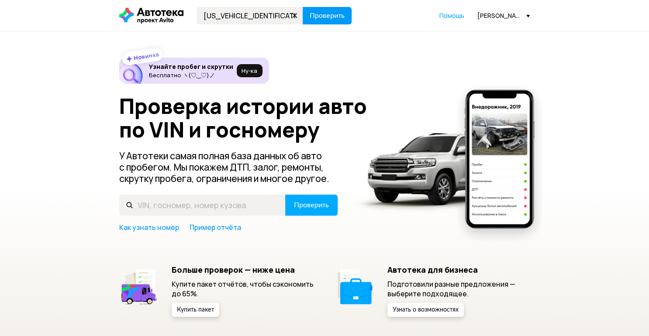
type input "WDD2120481A687407"
click at [326, 19] on span "Проверить" at bounding box center [327, 15] width 35 height 7
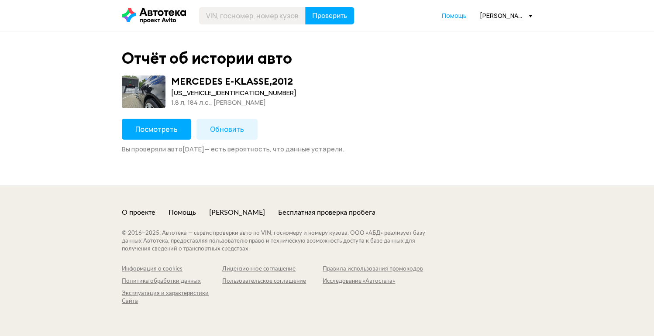
click at [218, 132] on span "Обновить" at bounding box center [227, 129] width 34 height 10
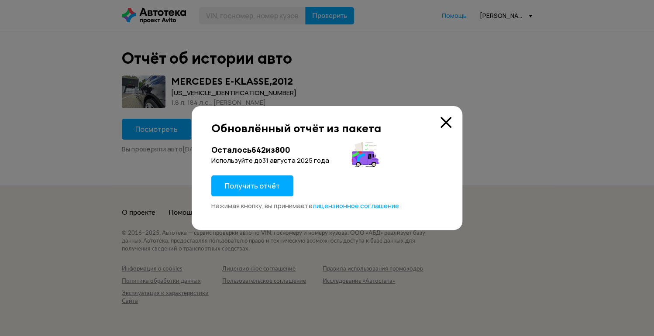
drag, startPoint x: 262, startPoint y: 190, endPoint x: 242, endPoint y: 217, distance: 32.5
click at [260, 190] on span "Получить отчёт" at bounding box center [252, 186] width 55 height 10
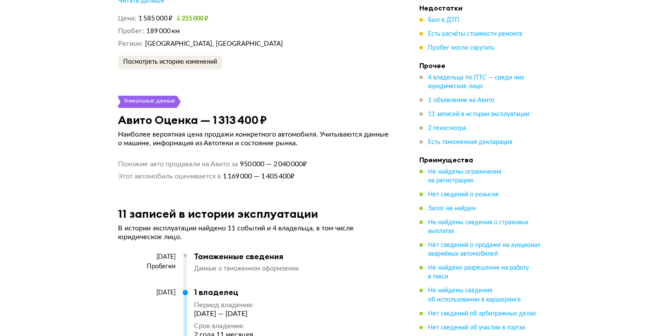
scroll to position [1852, 0]
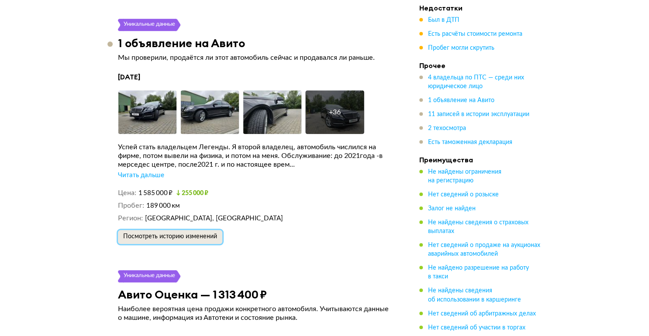
click at [189, 235] on span "Посмотреть историю изменений" at bounding box center [170, 237] width 94 height 6
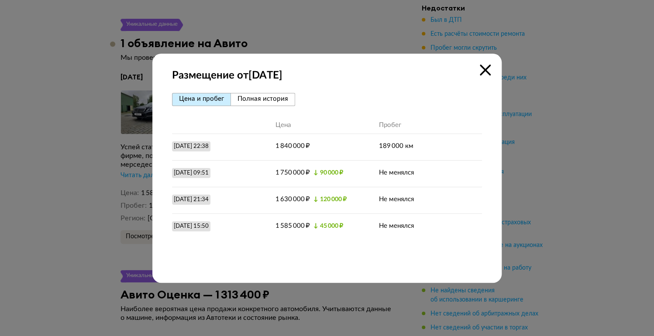
click at [483, 72] on icon at bounding box center [485, 70] width 11 height 11
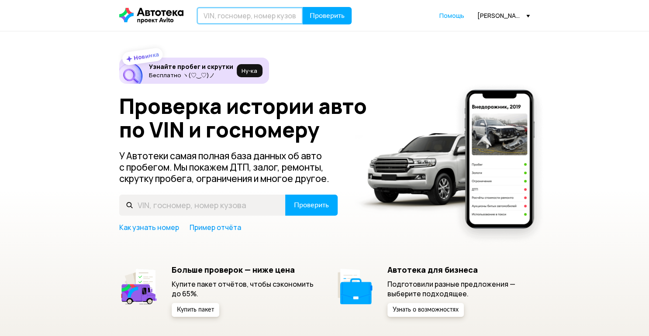
drag, startPoint x: 231, startPoint y: 17, endPoint x: 308, endPoint y: 26, distance: 77.8
click at [231, 17] on input "text" at bounding box center [250, 15] width 107 height 17
click at [224, 17] on input "text" at bounding box center [250, 15] width 107 height 17
click at [217, 14] on input "text" at bounding box center [250, 15] width 107 height 17
click at [523, 19] on div "[PERSON_NAME][EMAIL_ADDRESS][DOMAIN_NAME]" at bounding box center [503, 15] width 52 height 8
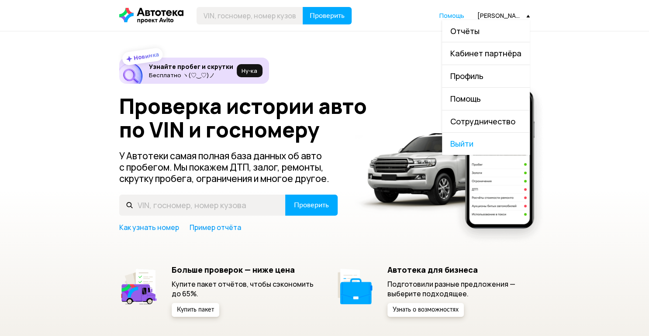
click at [472, 38] on link "Отчёты" at bounding box center [486, 31] width 88 height 22
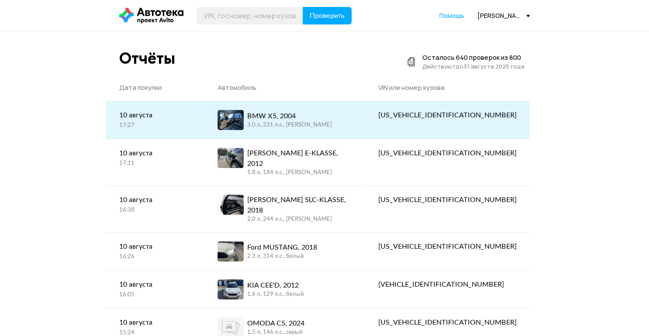
click at [471, 114] on div "[US_VEHICLE_IDENTIFICATION_NUMBER]" at bounding box center [447, 115] width 138 height 10
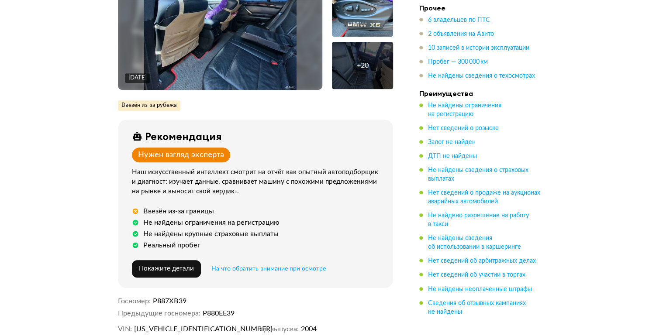
scroll to position [210, 0]
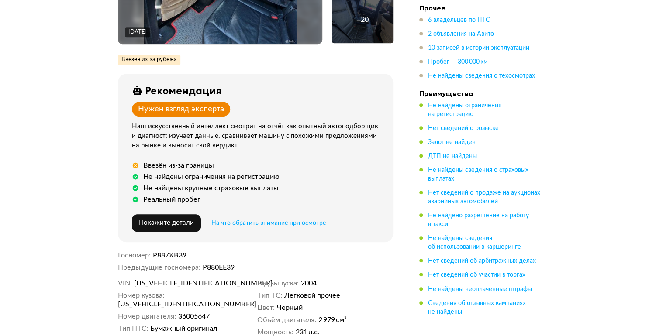
click at [189, 288] on div "VIN [US_VEHICLE_IDENTIFICATION_NUMBER] Номер кузова [US_VEHICLE_IDENTIFICATION_…" at bounding box center [255, 314] width 275 height 70
click at [188, 286] on span "[US_VEHICLE_IDENTIFICATION_NUMBER]" at bounding box center [184, 283] width 100 height 9
copy span "[US_VEHICLE_IDENTIFICATION_NUMBER]"
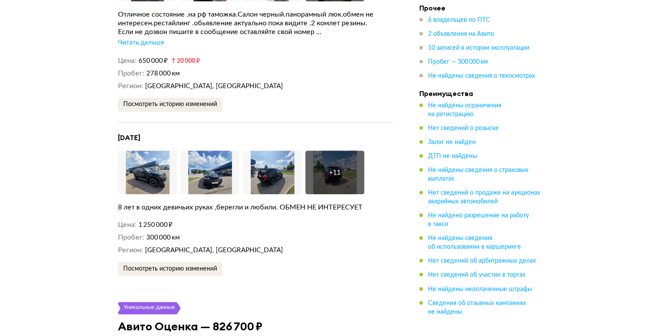
scroll to position [1921, 0]
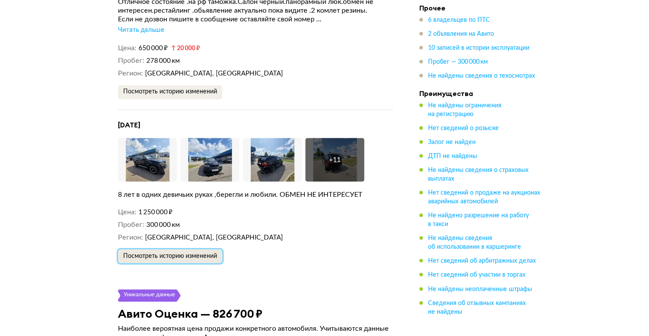
click at [180, 253] on span "Посмотреть историю изменений" at bounding box center [170, 256] width 94 height 6
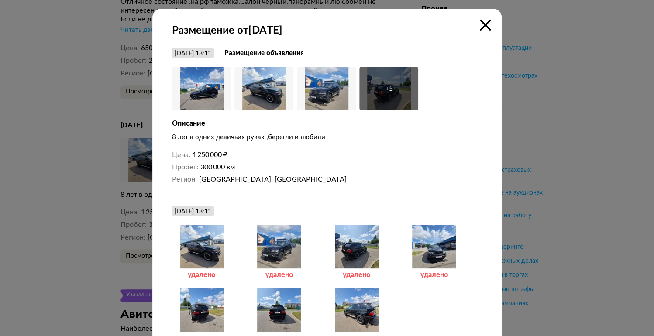
drag, startPoint x: 486, startPoint y: 23, endPoint x: 468, endPoint y: 23, distance: 17.9
click at [485, 23] on icon at bounding box center [485, 25] width 11 height 11
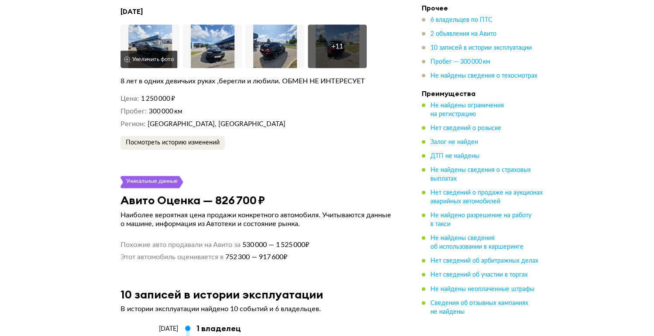
scroll to position [1887, 0]
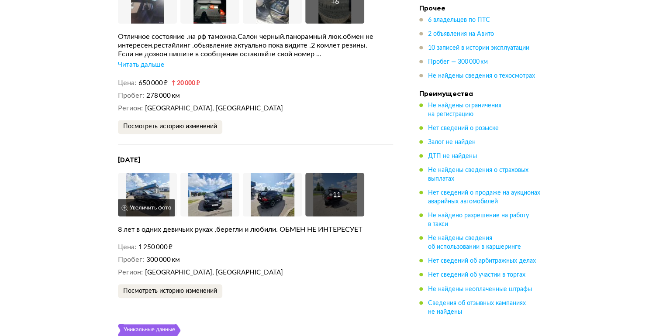
click at [138, 183] on img at bounding box center [147, 195] width 59 height 44
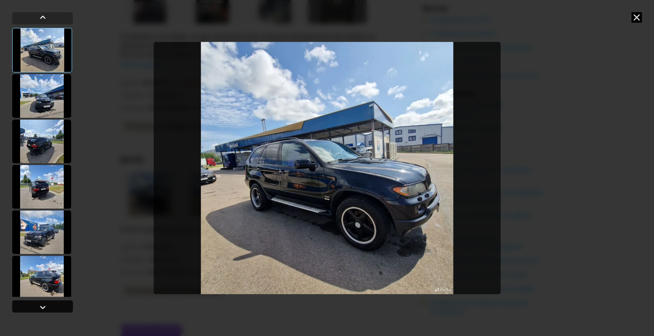
click at [51, 304] on div at bounding box center [42, 306] width 61 height 12
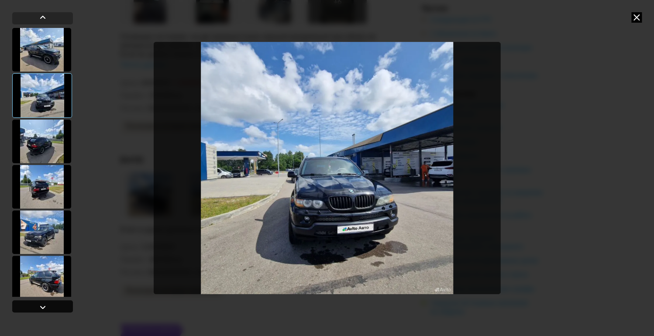
click at [51, 304] on div at bounding box center [42, 306] width 61 height 12
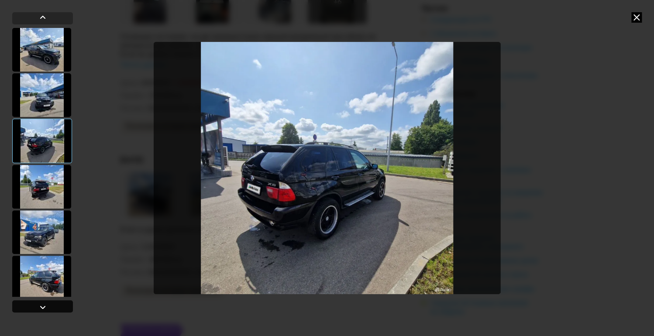
click at [51, 304] on div at bounding box center [42, 306] width 61 height 12
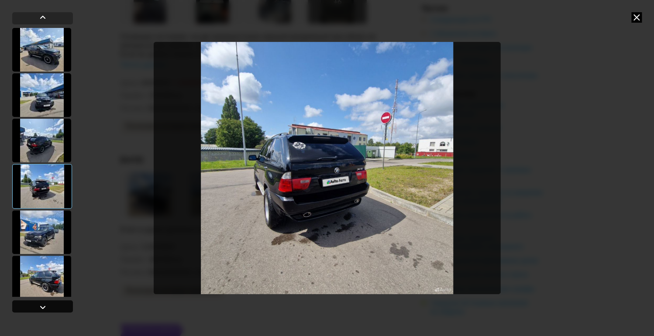
click at [51, 304] on div at bounding box center [42, 306] width 61 height 12
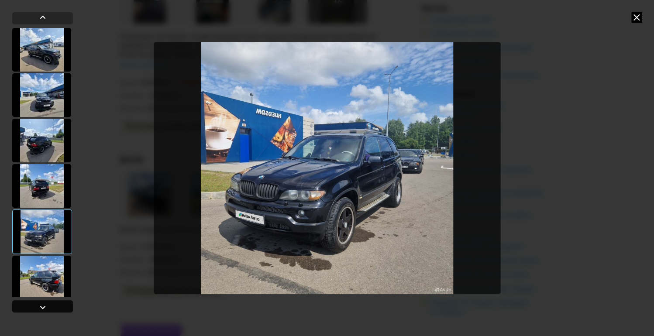
click at [51, 304] on div at bounding box center [42, 306] width 61 height 12
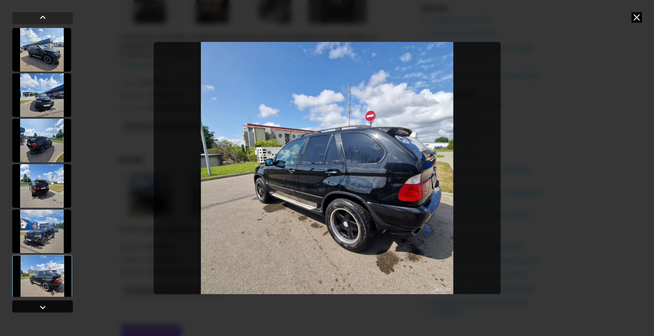
click at [51, 304] on div at bounding box center [42, 306] width 61 height 12
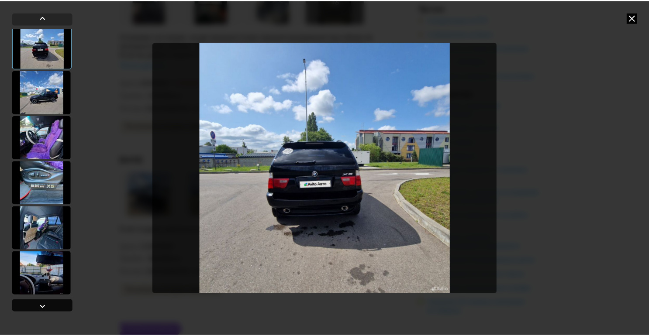
scroll to position [276, 0]
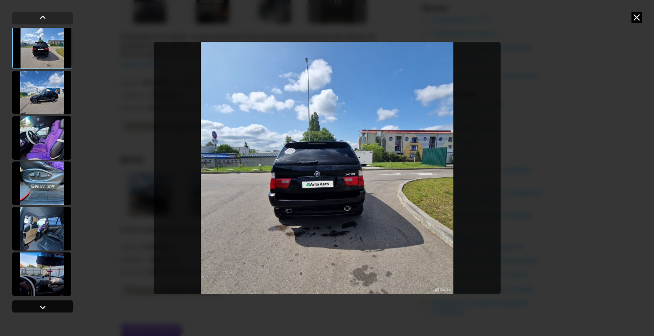
click at [51, 304] on div at bounding box center [42, 306] width 61 height 12
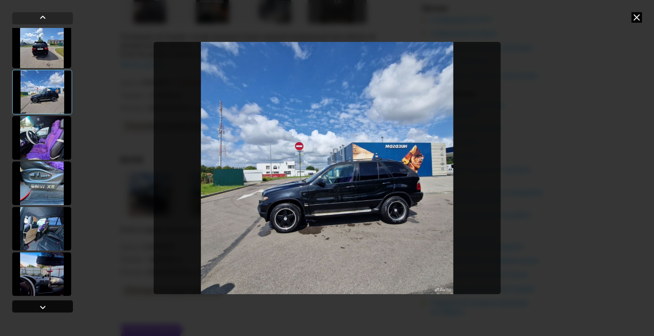
click at [51, 304] on div at bounding box center [42, 306] width 61 height 12
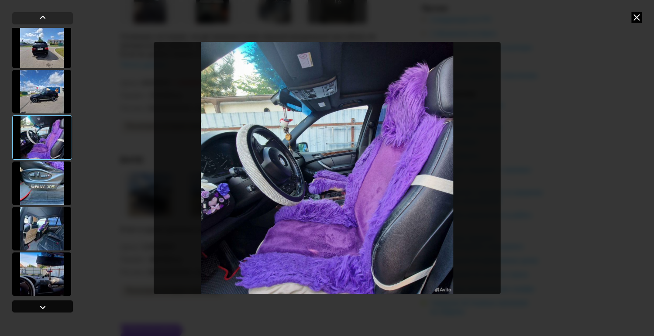
click at [51, 304] on div at bounding box center [42, 306] width 61 height 12
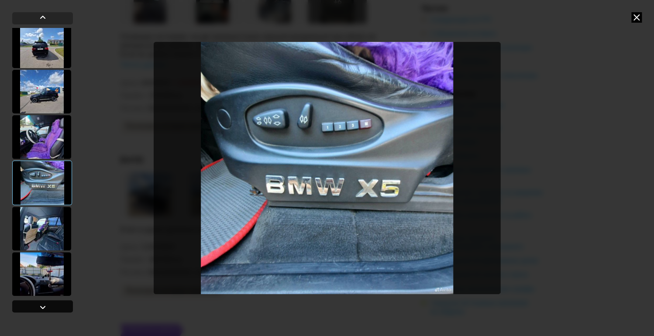
click at [51, 304] on div at bounding box center [42, 306] width 61 height 12
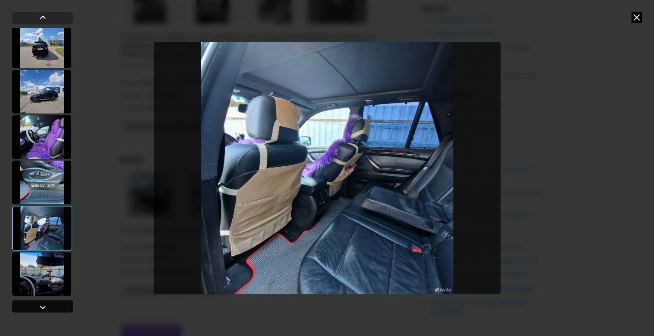
click at [51, 304] on div at bounding box center [42, 306] width 61 height 12
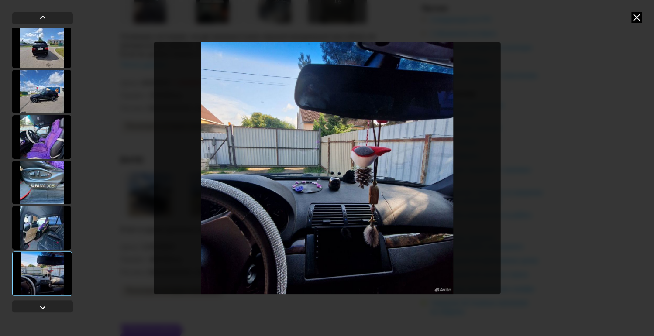
click at [636, 17] on icon at bounding box center [636, 17] width 10 height 10
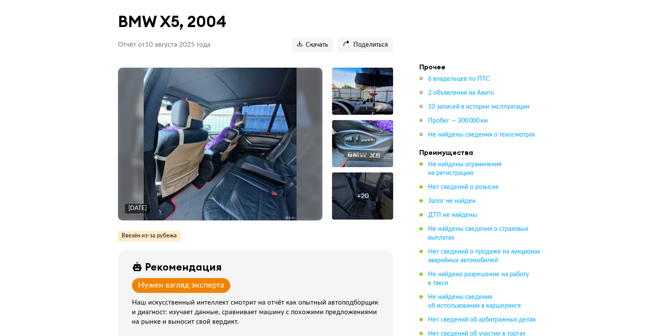
scroll to position [0, 0]
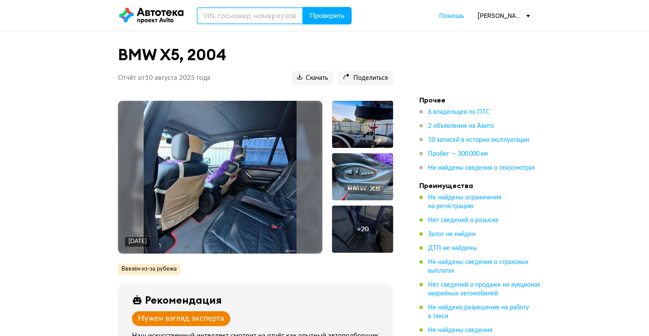
click at [251, 8] on input "text" at bounding box center [250, 15] width 107 height 17
type input "C"
type input "С598АН39"
click at [303, 7] on button "Проверить" at bounding box center [327, 15] width 49 height 17
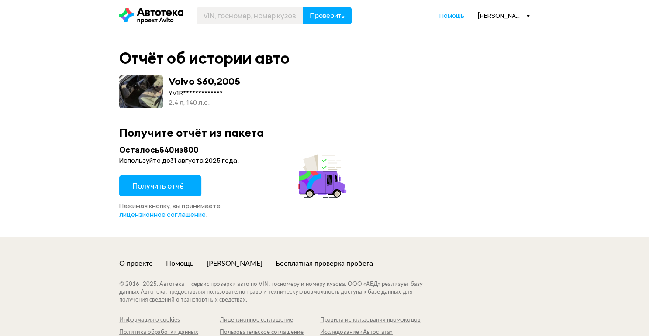
click at [162, 189] on span "Получить отчёт" at bounding box center [160, 186] width 55 height 10
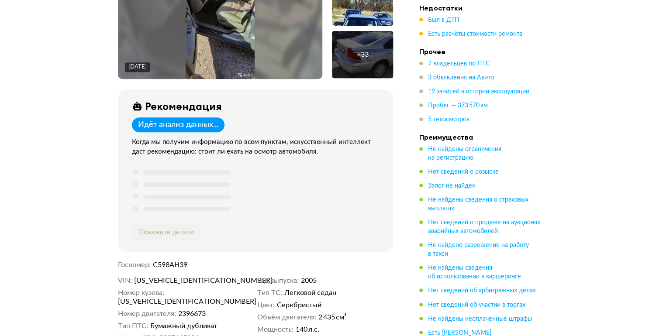
scroll to position [314, 0]
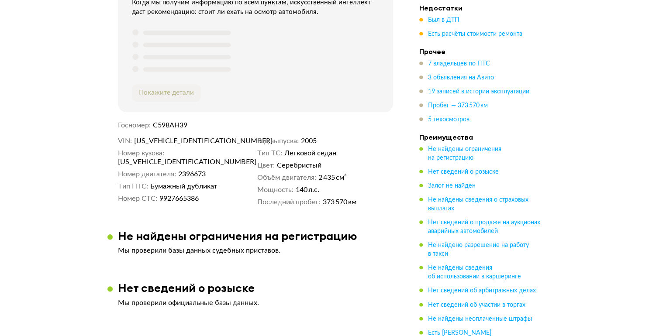
click at [194, 138] on span "[US_VEHICLE_IDENTIFICATION_NUMBER]" at bounding box center [184, 141] width 100 height 9
copy span "[US_VEHICLE_IDENTIFICATION_NUMBER]"
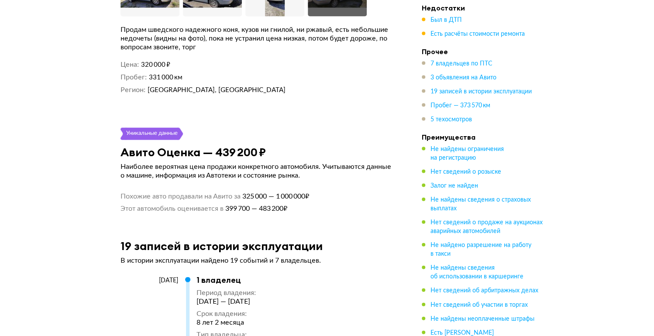
scroll to position [2201, 0]
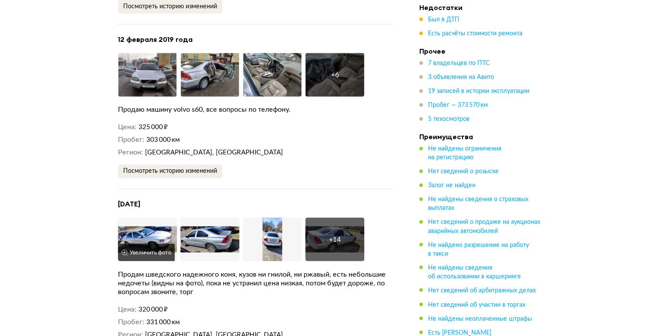
click at [145, 233] on img at bounding box center [147, 239] width 59 height 44
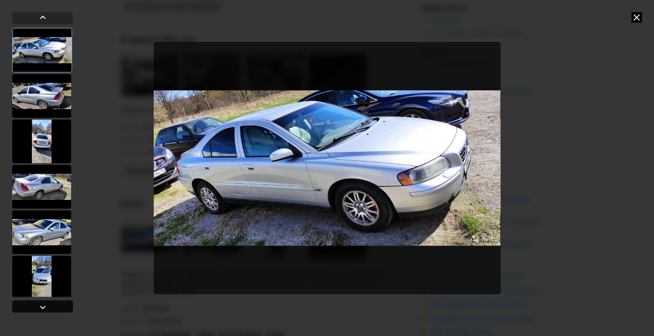
click at [48, 307] on div at bounding box center [42, 306] width 61 height 12
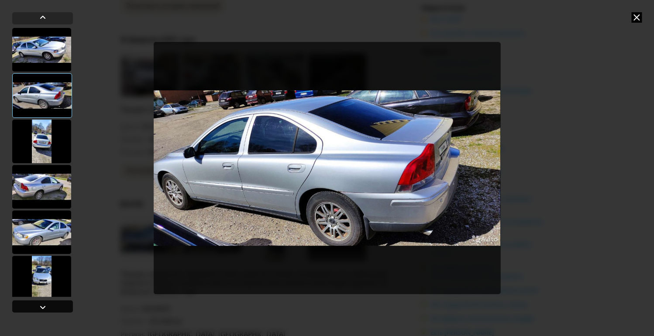
click at [48, 307] on div at bounding box center [42, 306] width 61 height 12
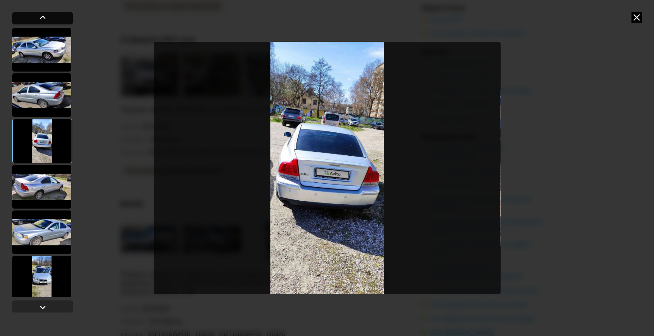
click at [47, 14] on div at bounding box center [43, 17] width 10 height 10
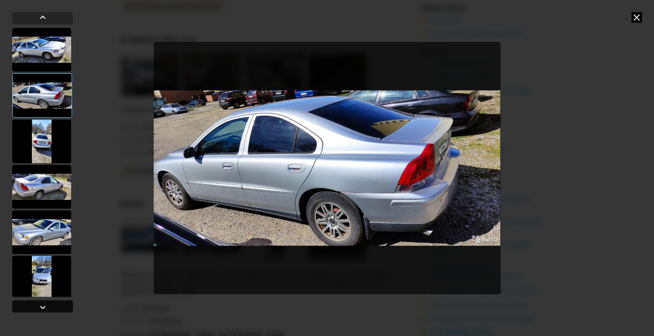
click at [46, 307] on div at bounding box center [43, 307] width 10 height 10
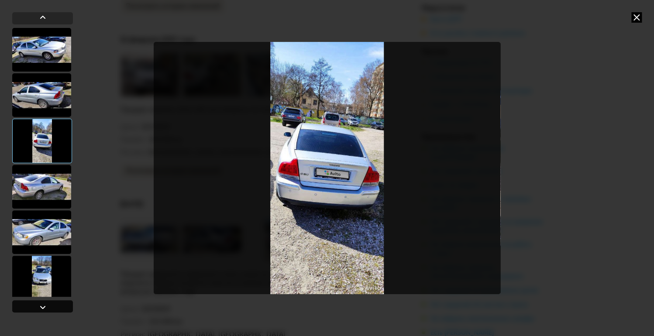
click at [46, 307] on div at bounding box center [43, 307] width 10 height 10
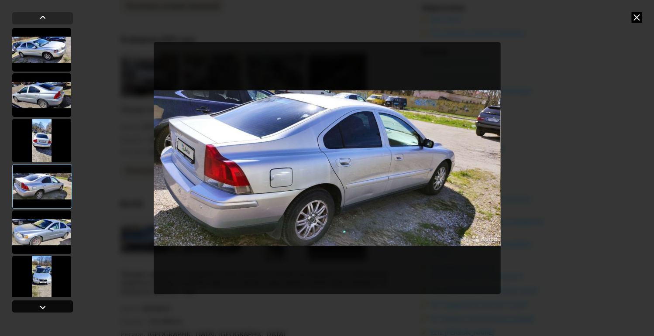
click at [46, 307] on div at bounding box center [43, 307] width 10 height 10
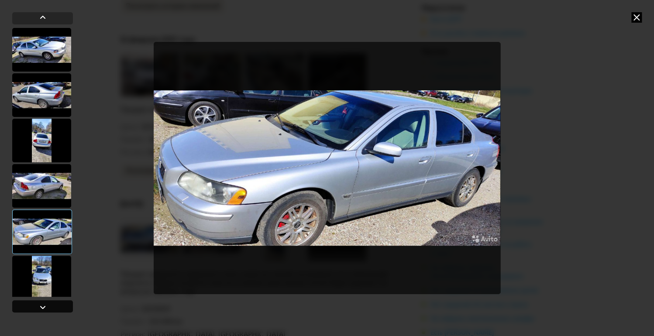
click at [46, 307] on div at bounding box center [43, 307] width 10 height 10
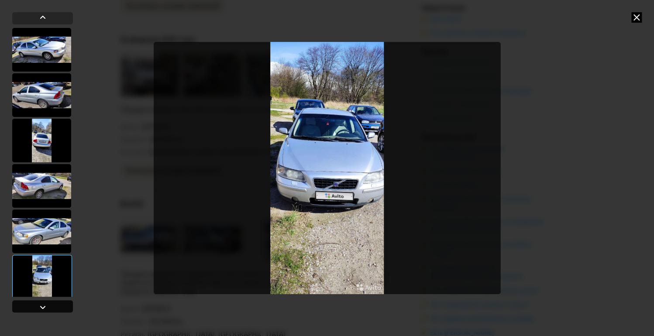
click at [46, 307] on div at bounding box center [43, 307] width 10 height 10
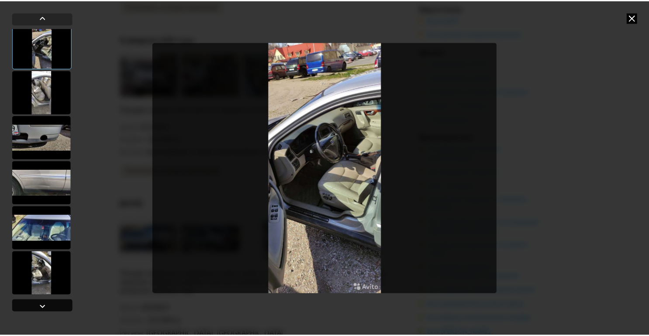
scroll to position [276, 0]
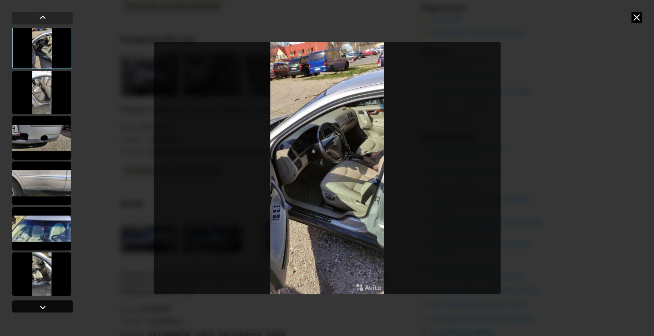
click at [46, 307] on div at bounding box center [43, 307] width 10 height 10
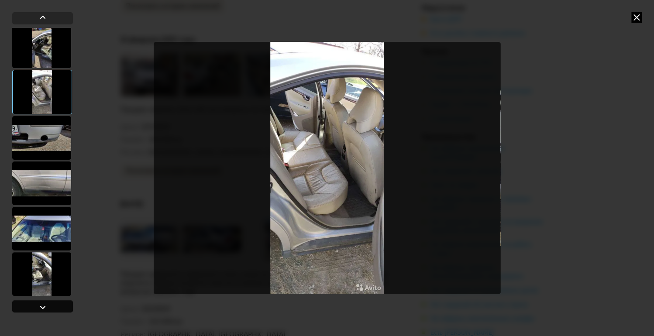
click at [46, 307] on div at bounding box center [43, 307] width 10 height 10
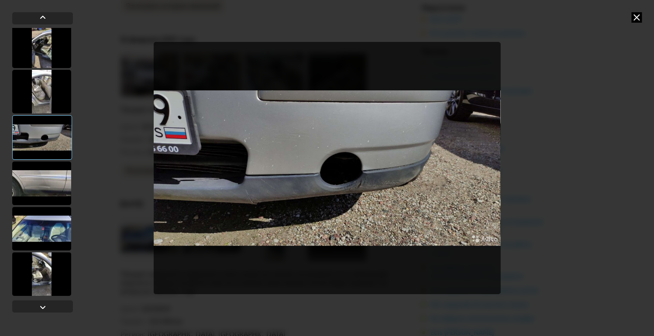
click at [637, 15] on icon at bounding box center [636, 17] width 10 height 10
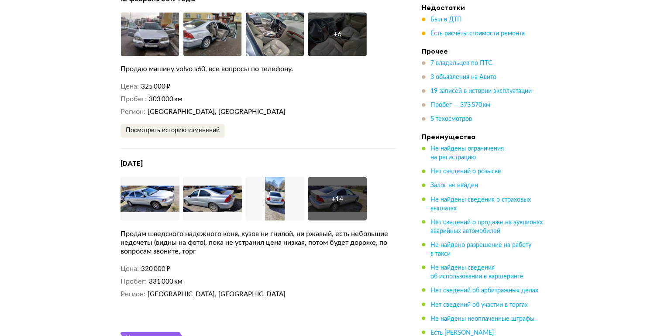
scroll to position [2306, 0]
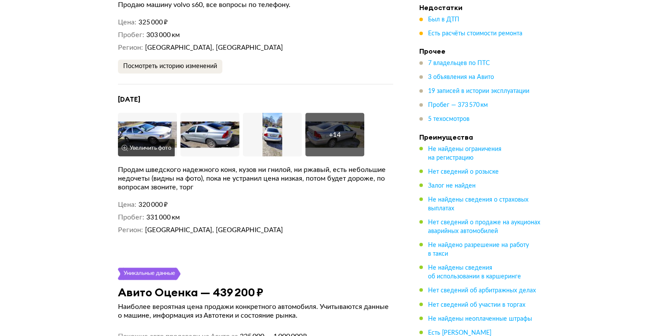
click at [137, 133] on img at bounding box center [147, 135] width 59 height 44
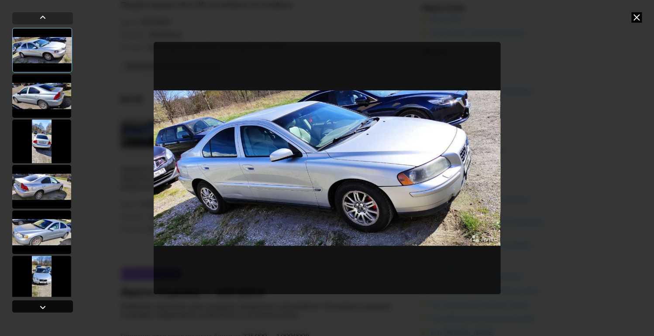
click at [36, 310] on div at bounding box center [42, 306] width 61 height 12
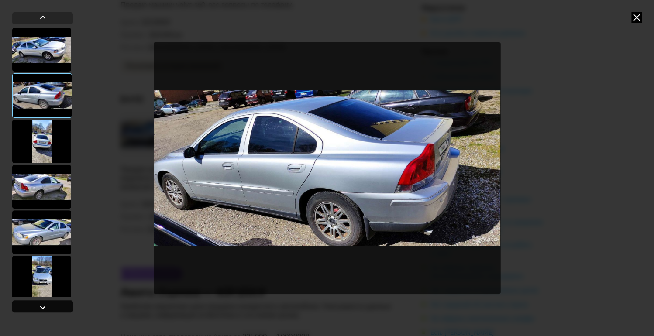
click at [36, 309] on div at bounding box center [42, 306] width 61 height 12
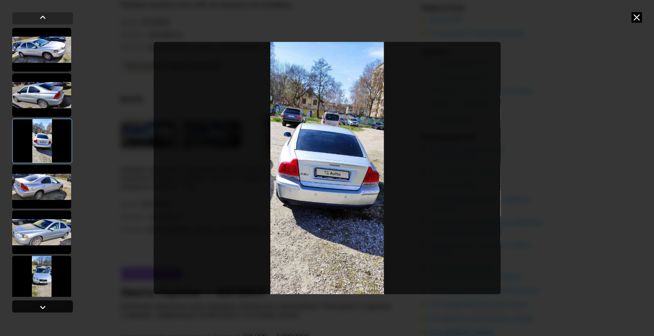
click at [36, 309] on div at bounding box center [42, 306] width 61 height 12
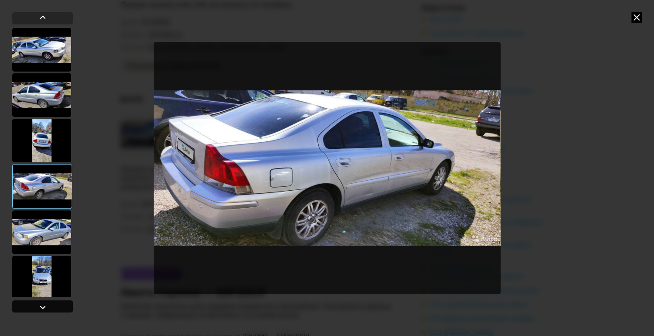
click at [36, 309] on div at bounding box center [42, 306] width 61 height 12
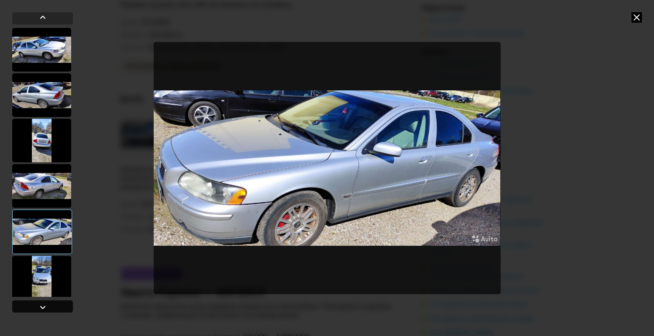
click at [36, 309] on div at bounding box center [42, 306] width 61 height 12
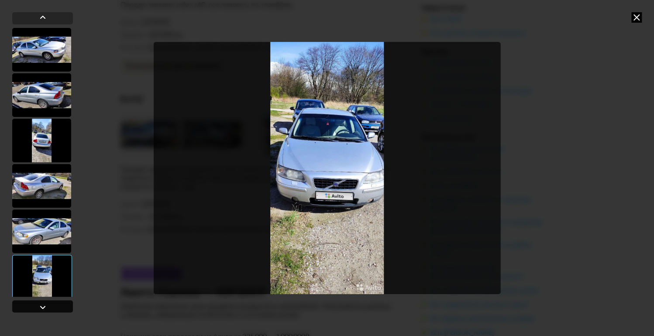
click at [36, 309] on div at bounding box center [42, 306] width 61 height 12
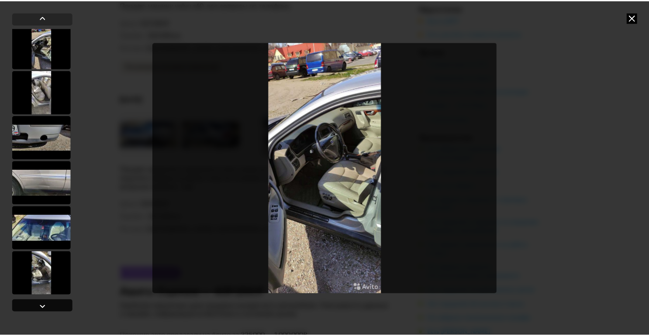
scroll to position [276, 0]
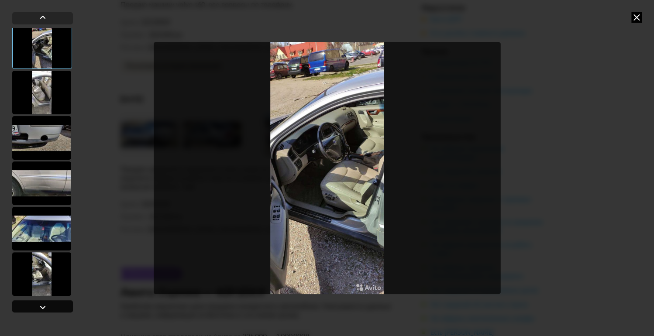
click at [36, 309] on div at bounding box center [42, 306] width 61 height 12
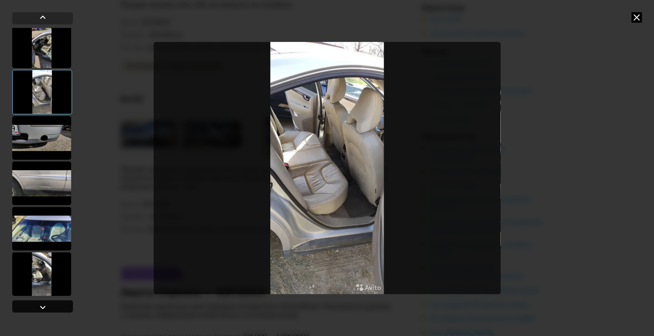
click at [36, 309] on div at bounding box center [42, 306] width 61 height 12
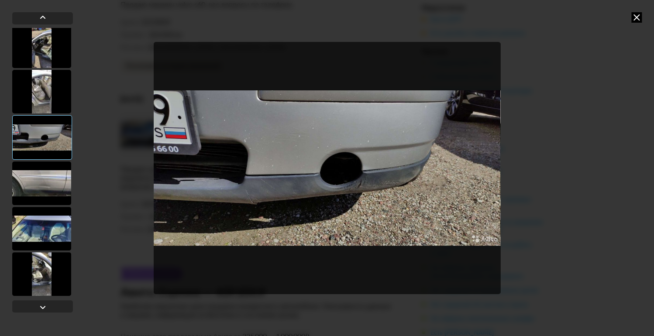
click at [636, 16] on icon at bounding box center [636, 17] width 10 height 10
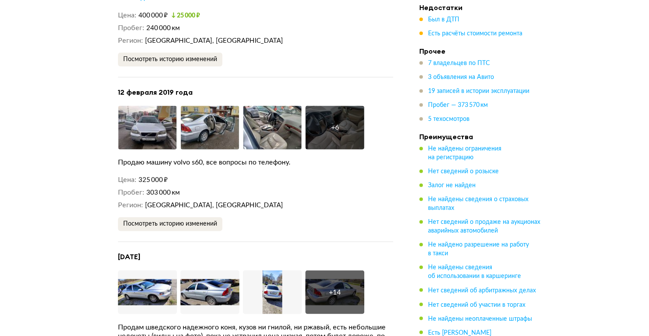
scroll to position [2131, 0]
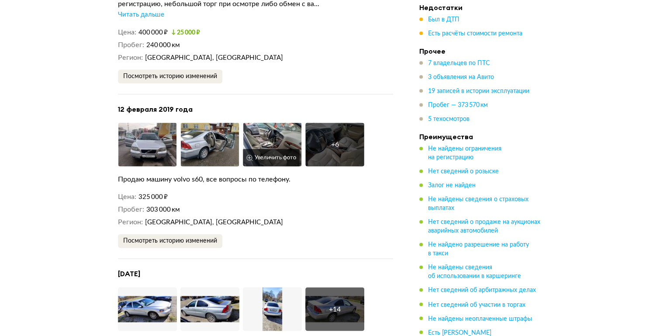
click at [281, 149] on button "Увеличить фото" at bounding box center [271, 157] width 57 height 17
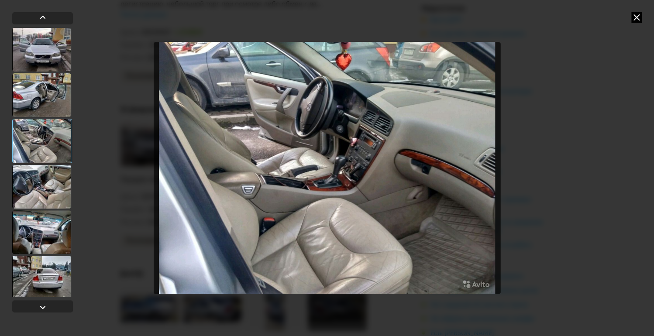
drag, startPoint x: 637, startPoint y: 18, endPoint x: 624, endPoint y: 26, distance: 15.3
click at [636, 19] on icon at bounding box center [636, 17] width 10 height 10
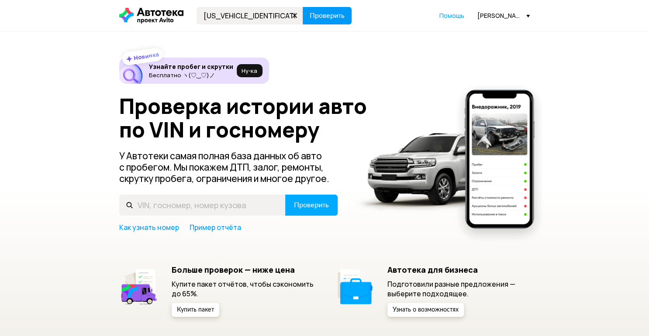
type input "[US_VEHICLE_IDENTIFICATION_NUMBER]"
click at [321, 14] on span "Проверить" at bounding box center [327, 15] width 35 height 7
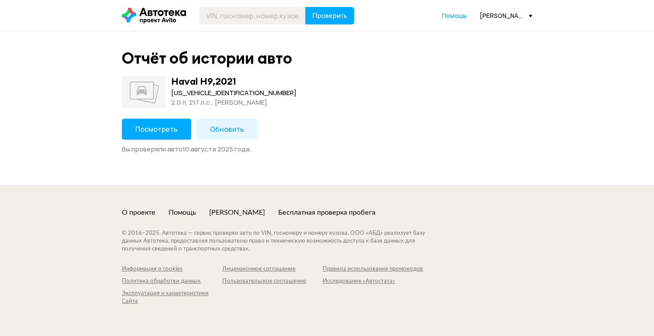
click at [148, 132] on span "Посмотреть" at bounding box center [156, 129] width 42 height 10
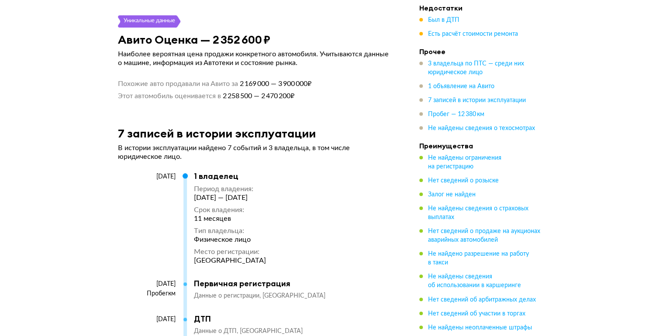
scroll to position [1782, 0]
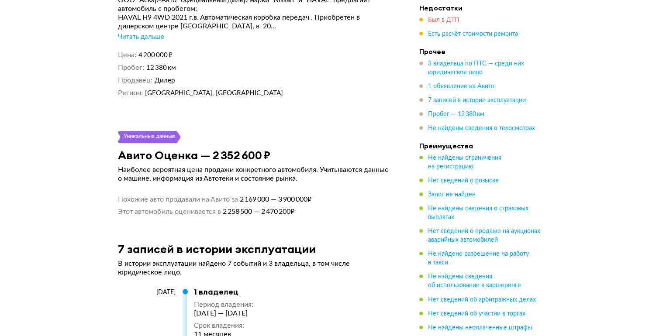
click at [437, 19] on span "Был в ДТП" at bounding box center [443, 20] width 31 height 6
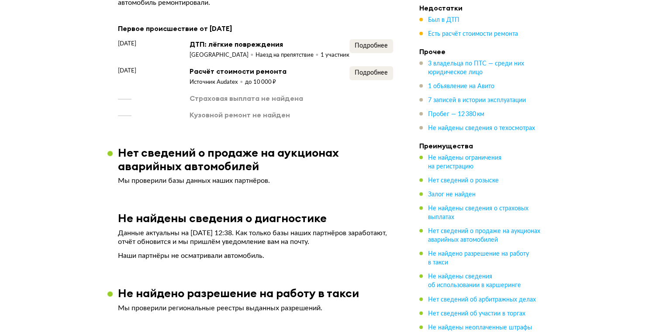
scroll to position [1091, 0]
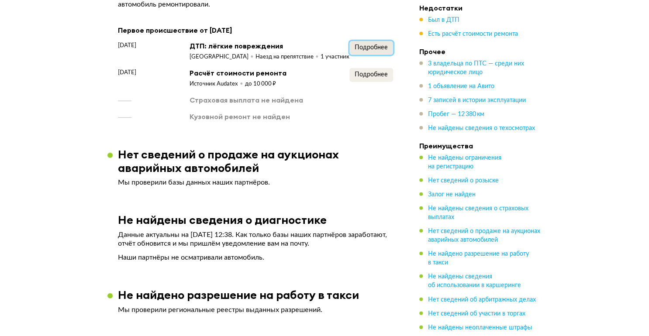
click at [377, 46] on span "Подробнее" at bounding box center [371, 48] width 33 height 6
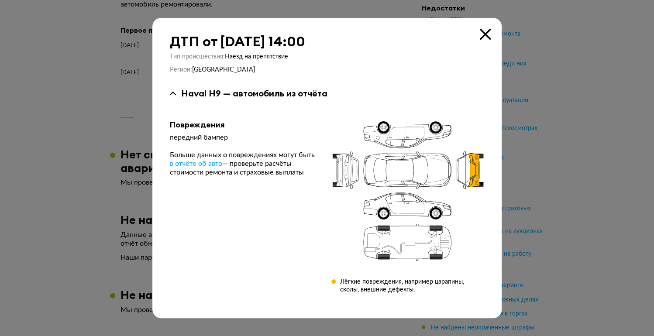
click at [489, 34] on icon at bounding box center [485, 34] width 11 height 11
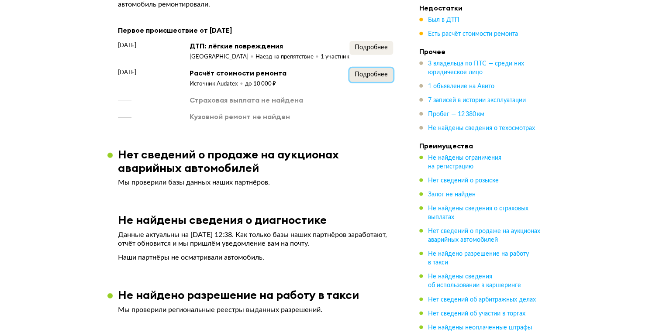
click at [384, 78] on span "Подробнее" at bounding box center [371, 75] width 33 height 6
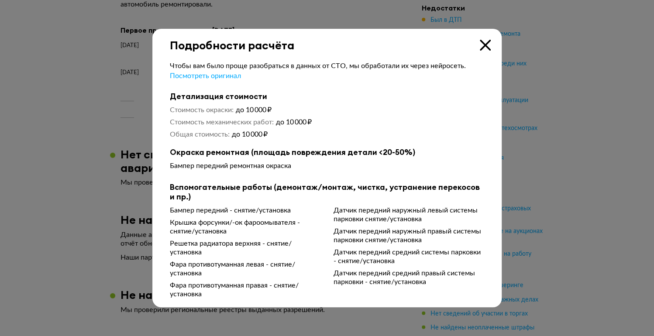
click at [485, 45] on icon at bounding box center [485, 45] width 11 height 11
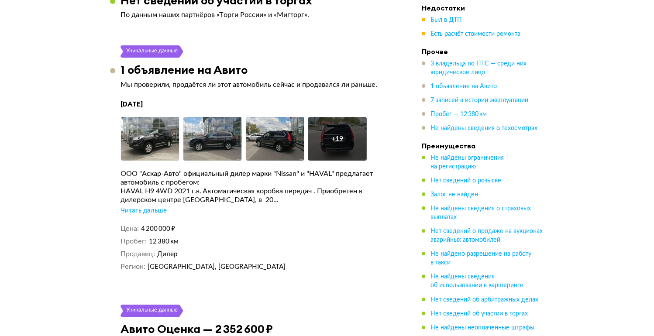
scroll to position [1720, 0]
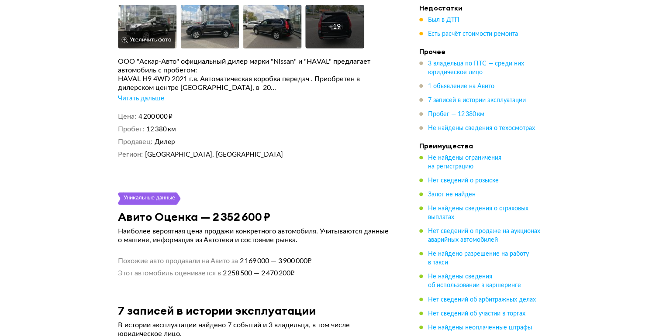
click at [150, 27] on img at bounding box center [147, 27] width 59 height 44
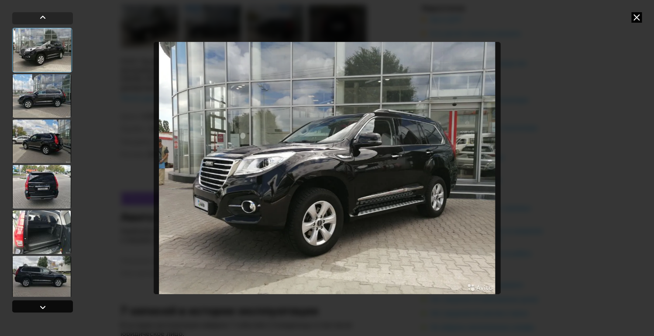
click at [42, 309] on div at bounding box center [43, 307] width 10 height 10
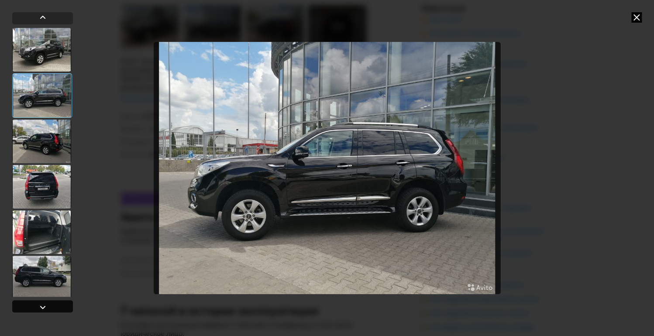
click at [42, 309] on div at bounding box center [43, 307] width 10 height 10
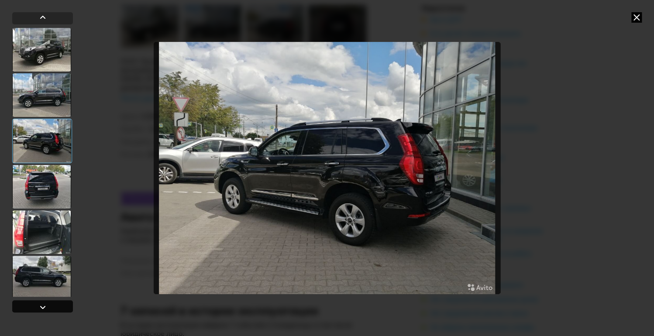
click at [42, 309] on div at bounding box center [43, 307] width 10 height 10
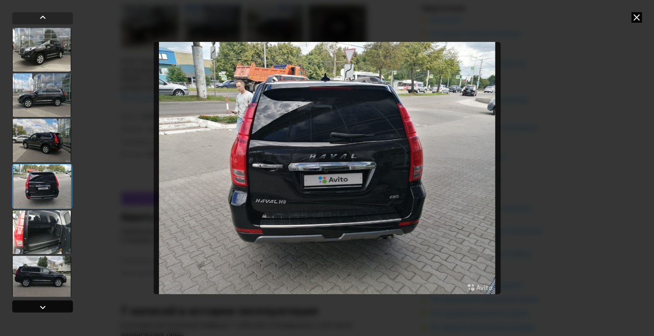
click at [42, 309] on div at bounding box center [43, 307] width 10 height 10
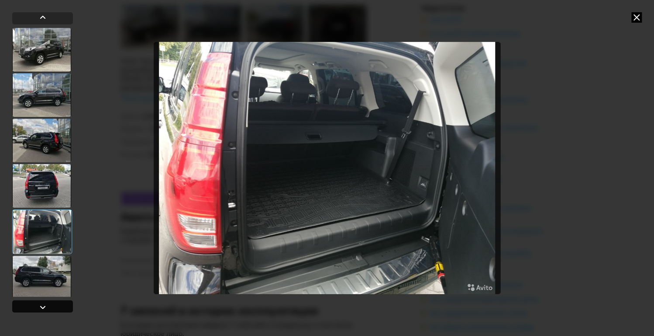
click at [42, 309] on div at bounding box center [43, 307] width 10 height 10
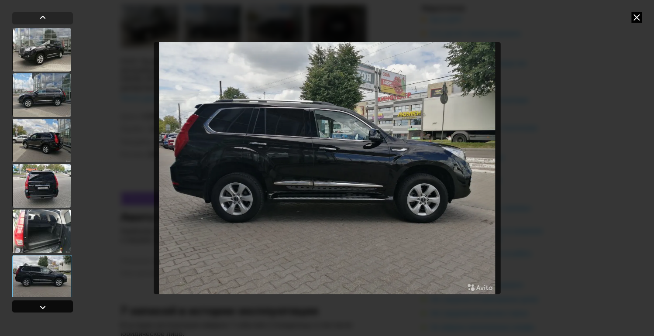
click at [42, 309] on div at bounding box center [43, 307] width 10 height 10
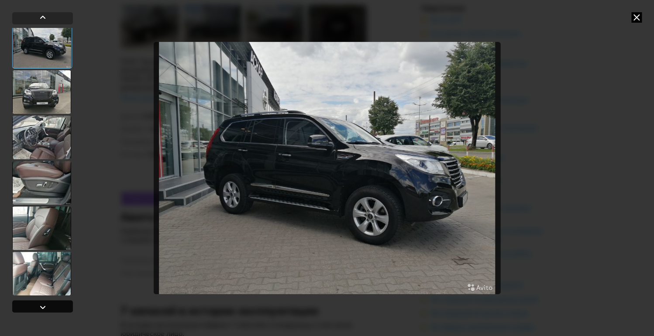
scroll to position [276, 0]
click at [42, 309] on div at bounding box center [43, 307] width 10 height 10
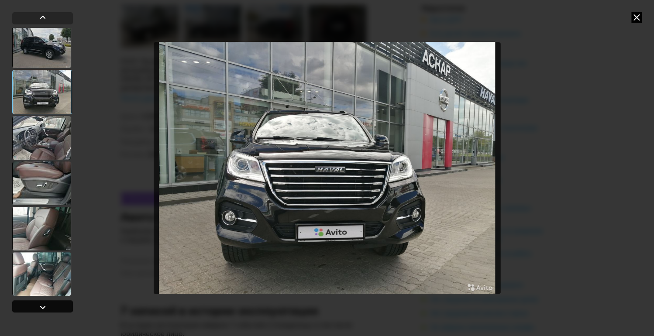
click at [42, 309] on div at bounding box center [43, 307] width 10 height 10
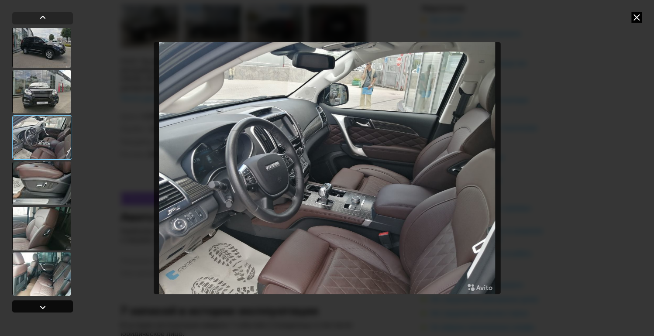
click at [42, 309] on div at bounding box center [43, 307] width 10 height 10
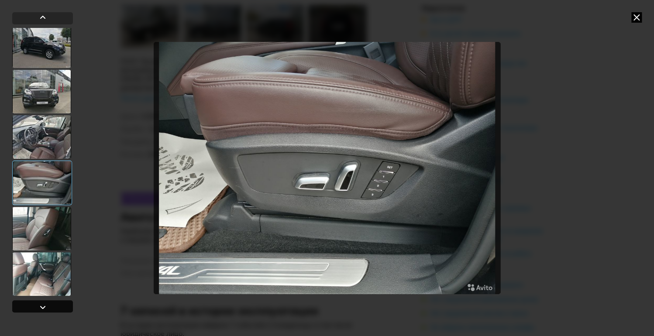
click at [42, 309] on div at bounding box center [43, 307] width 10 height 10
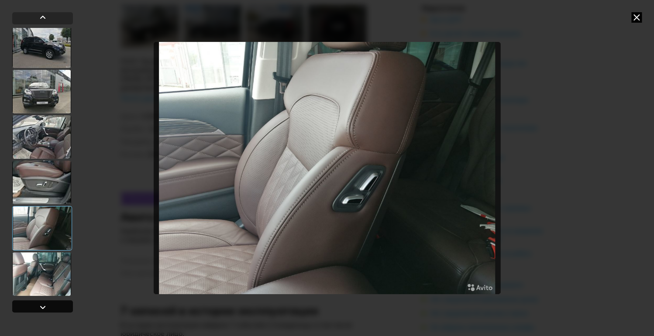
click at [42, 309] on div at bounding box center [43, 307] width 10 height 10
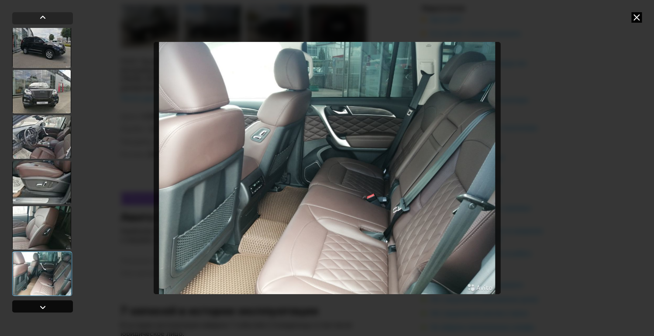
click at [42, 309] on div at bounding box center [43, 307] width 10 height 10
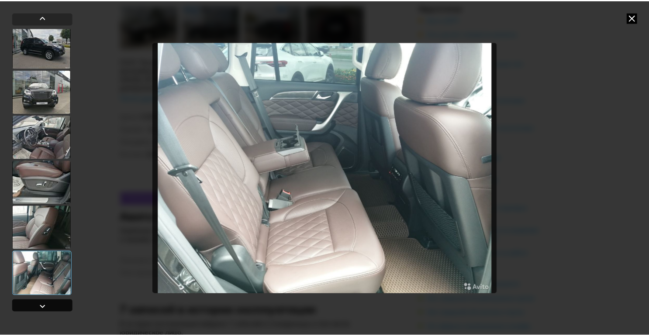
scroll to position [538, 0]
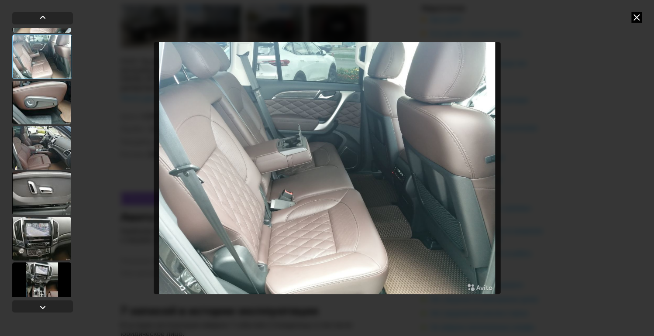
drag, startPoint x: 638, startPoint y: 15, endPoint x: 285, endPoint y: 13, distance: 352.4
click at [636, 15] on icon at bounding box center [636, 17] width 10 height 10
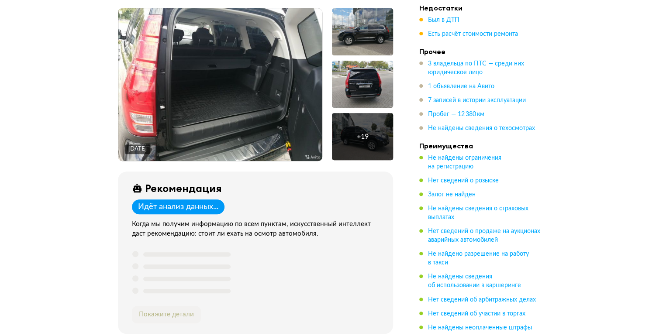
scroll to position [0, 0]
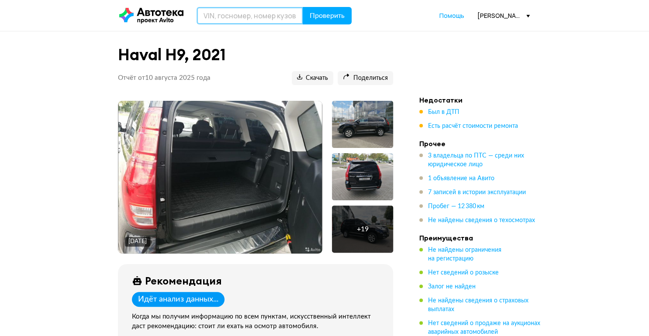
click at [218, 14] on input "text" at bounding box center [250, 15] width 107 height 17
type input "Р448ОХ39"
click at [303, 7] on button "Проверить" at bounding box center [327, 15] width 49 height 17
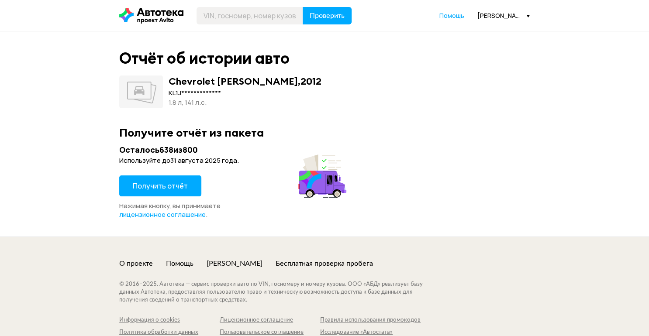
click at [163, 191] on button "Получить отчёт" at bounding box center [160, 186] width 82 height 21
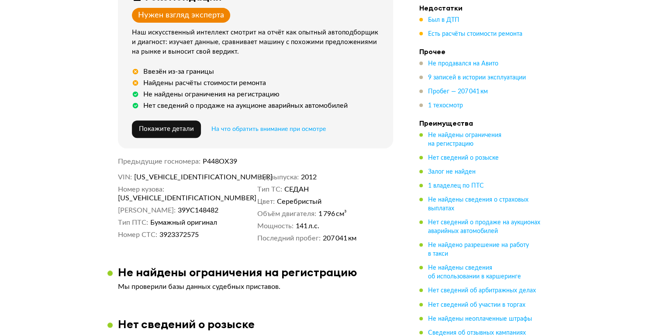
scroll to position [175, 0]
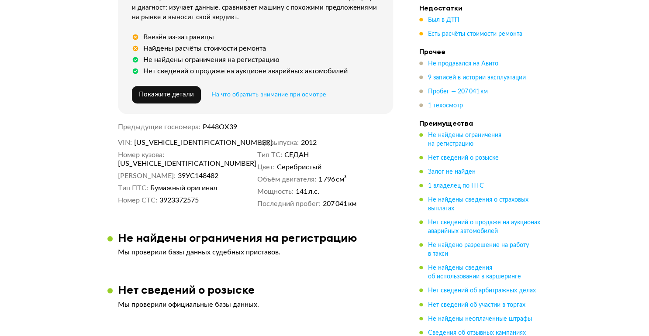
click at [170, 145] on span "KL1JA6959CK705183" at bounding box center [184, 142] width 100 height 9
copy span "KL1JA6959CK705183"
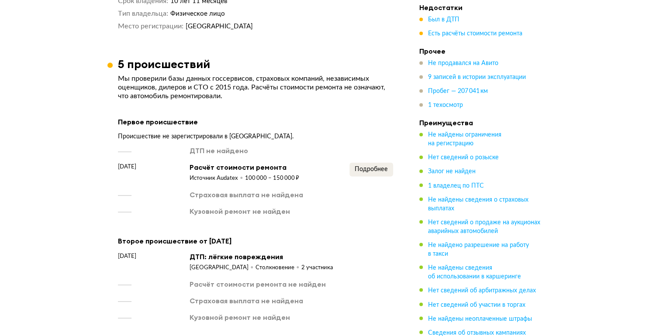
scroll to position [664, 0]
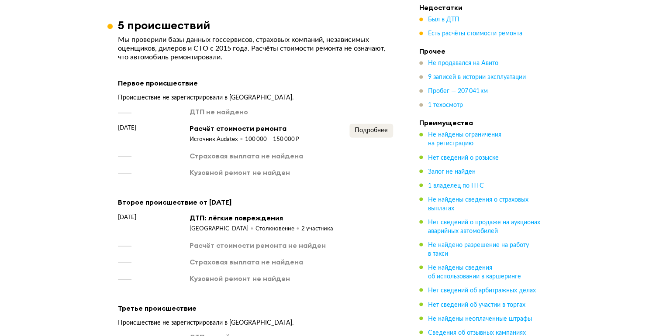
click at [365, 144] on div "Подробнее" at bounding box center [371, 134] width 44 height 20
click at [376, 134] on span "Подробнее" at bounding box center [371, 131] width 33 height 6
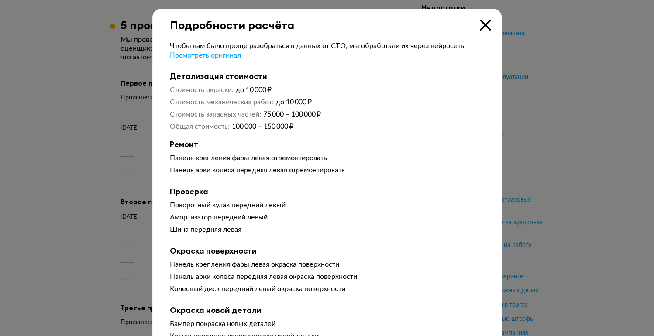
click at [483, 28] on icon at bounding box center [485, 25] width 11 height 11
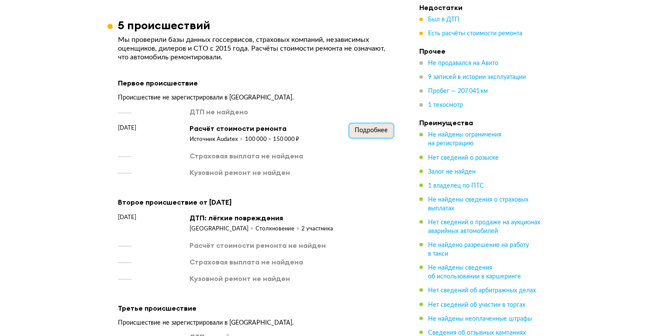
click at [383, 134] on span "Подробнее" at bounding box center [371, 131] width 33 height 6
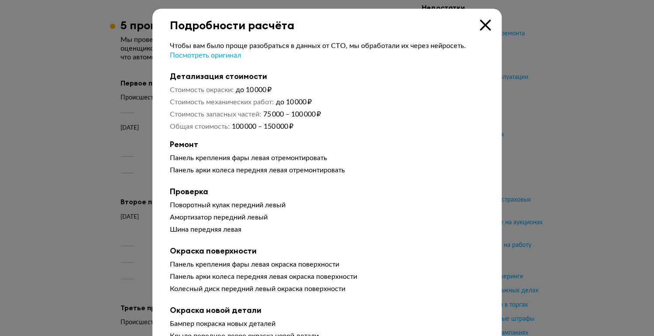
drag, startPoint x: 480, startPoint y: 20, endPoint x: 444, endPoint y: 52, distance: 48.6
click at [480, 20] on icon at bounding box center [485, 25] width 11 height 11
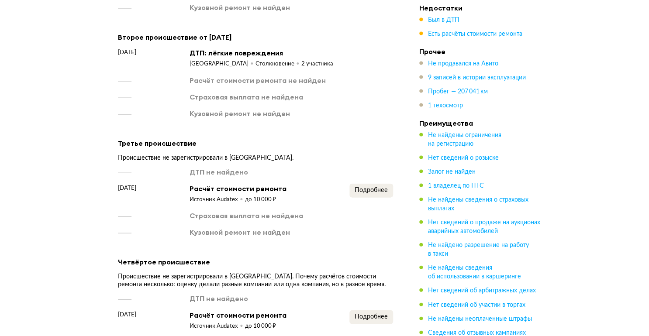
scroll to position [838, 0]
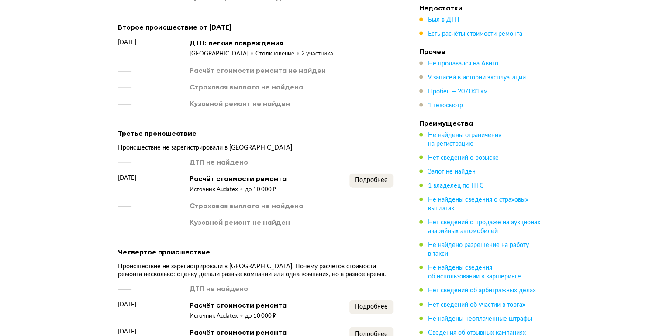
click at [368, 194] on div "Подробнее" at bounding box center [371, 184] width 44 height 20
click at [368, 183] on span "Подробнее" at bounding box center [371, 180] width 33 height 6
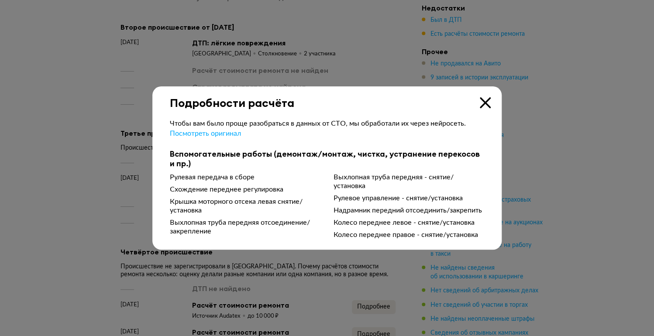
click at [487, 97] on icon at bounding box center [485, 102] width 11 height 11
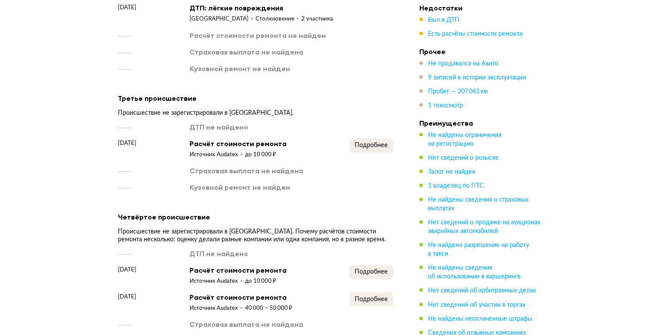
scroll to position [978, 0]
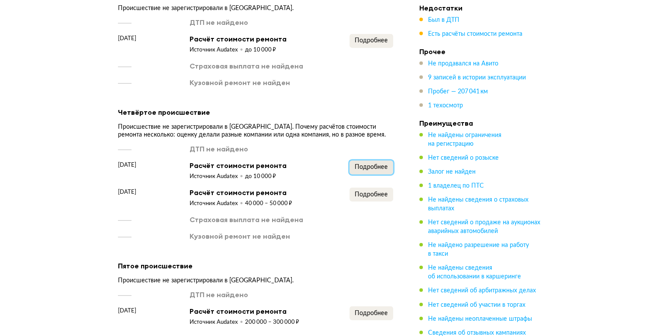
click at [376, 170] on span "Подробнее" at bounding box center [371, 167] width 33 height 6
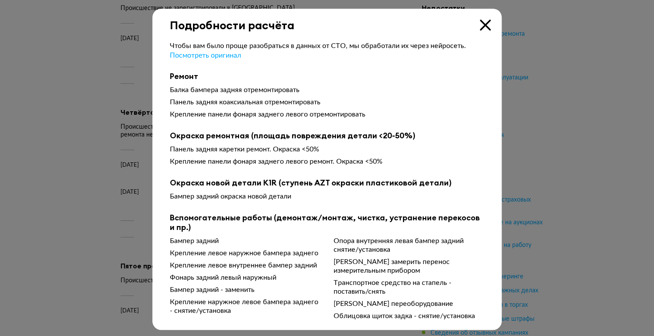
click at [484, 21] on icon at bounding box center [485, 25] width 11 height 11
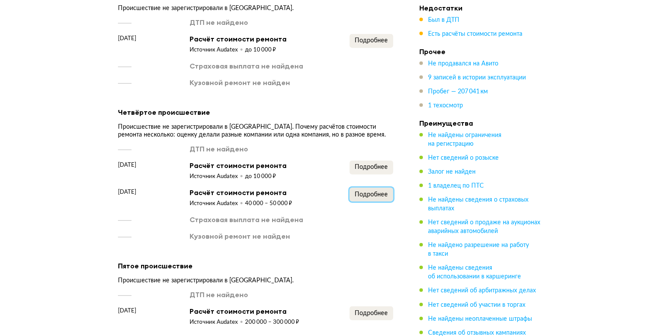
click at [383, 202] on button "Подробнее" at bounding box center [371, 195] width 44 height 14
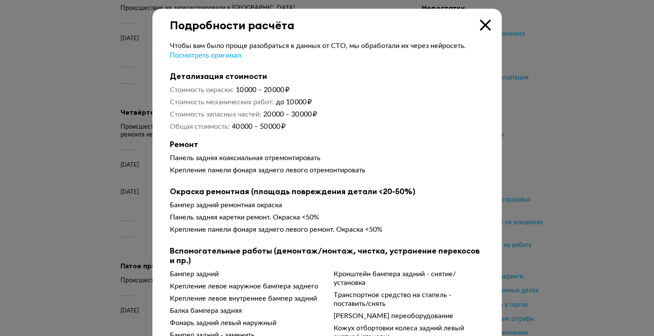
click at [486, 25] on icon at bounding box center [485, 25] width 11 height 11
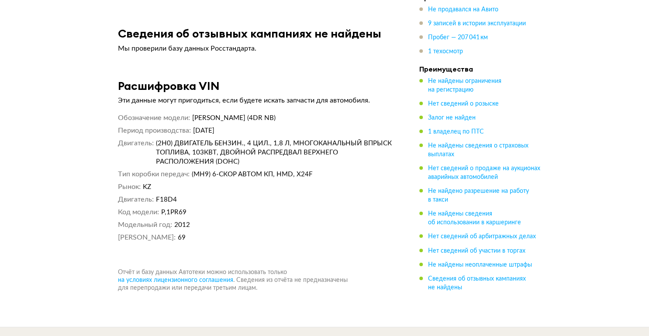
scroll to position [3030, 0]
